Goal: Check status: Check status

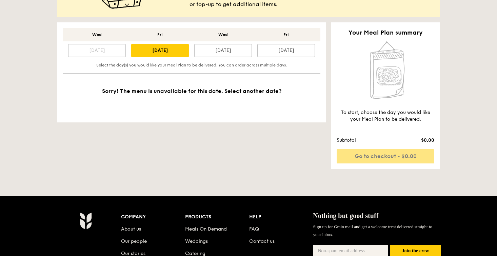
scroll to position [187, 0]
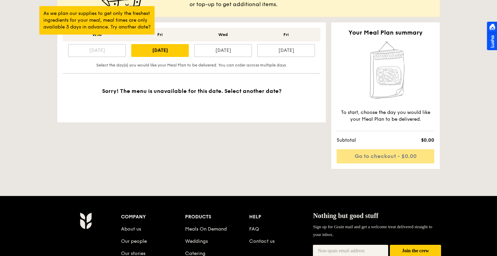
click at [99, 36] on div at bounding box center [96, 36] width 3 height 2
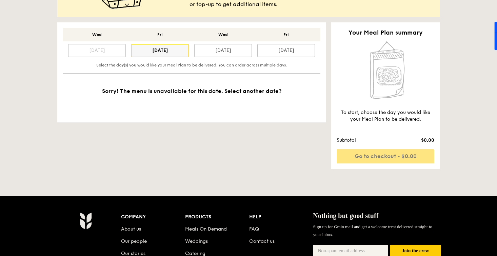
click at [146, 53] on div "[DATE]" at bounding box center [160, 50] width 58 height 13
click at [233, 57] on div "Wed Fri Wed [DATE] Aug [DATE] [DATE] 5" at bounding box center [191, 45] width 257 height 35
click at [232, 56] on div "[DATE]" at bounding box center [223, 50] width 58 height 13
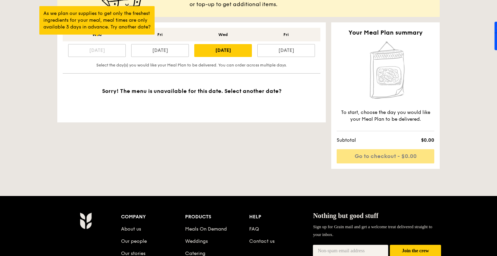
click at [112, 52] on div "[DATE]" at bounding box center [97, 50] width 58 height 13
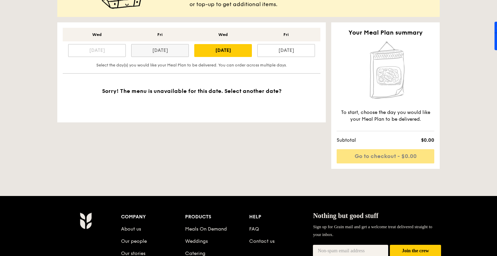
click at [146, 50] on div "[DATE]" at bounding box center [160, 50] width 58 height 13
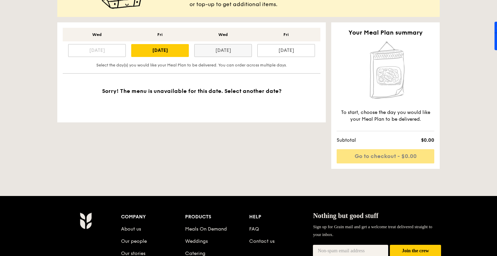
click at [213, 51] on div "[DATE]" at bounding box center [223, 50] width 58 height 13
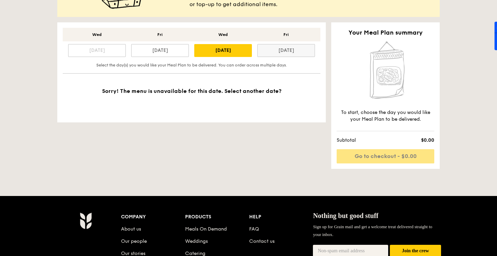
click at [274, 53] on div "[DATE]" at bounding box center [286, 50] width 58 height 13
